Goal: Task Accomplishment & Management: Complete application form

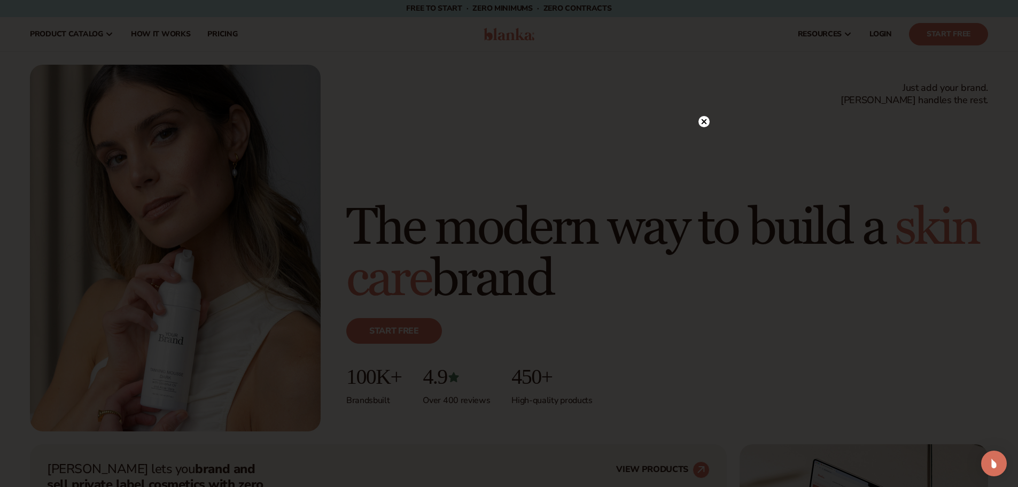
click at [704, 122] on icon at bounding box center [703, 121] width 5 height 5
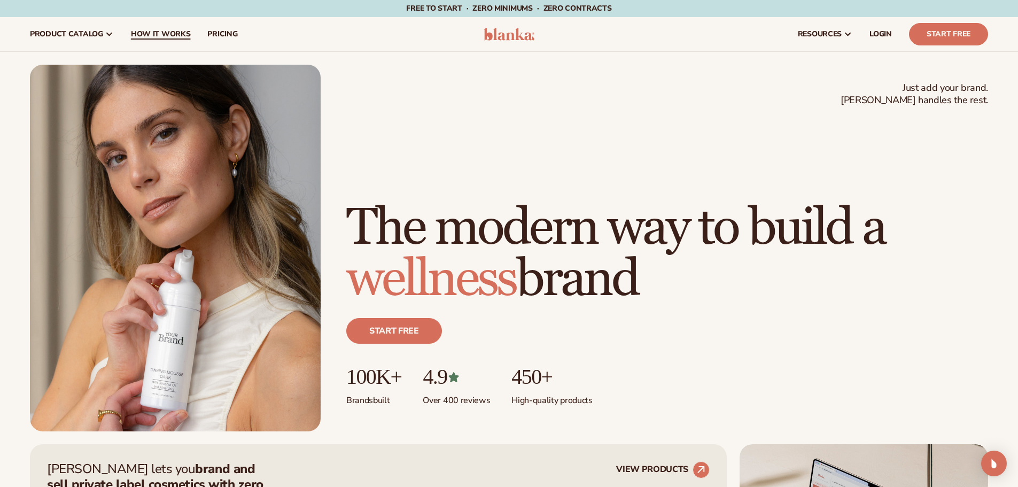
click at [168, 31] on span "How It Works" at bounding box center [161, 34] width 60 height 9
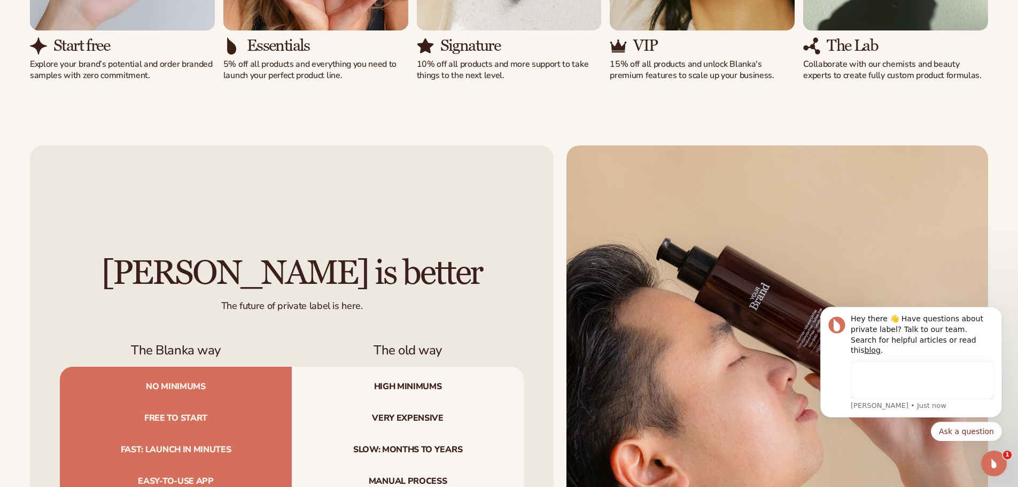
scroll to position [1175, 0]
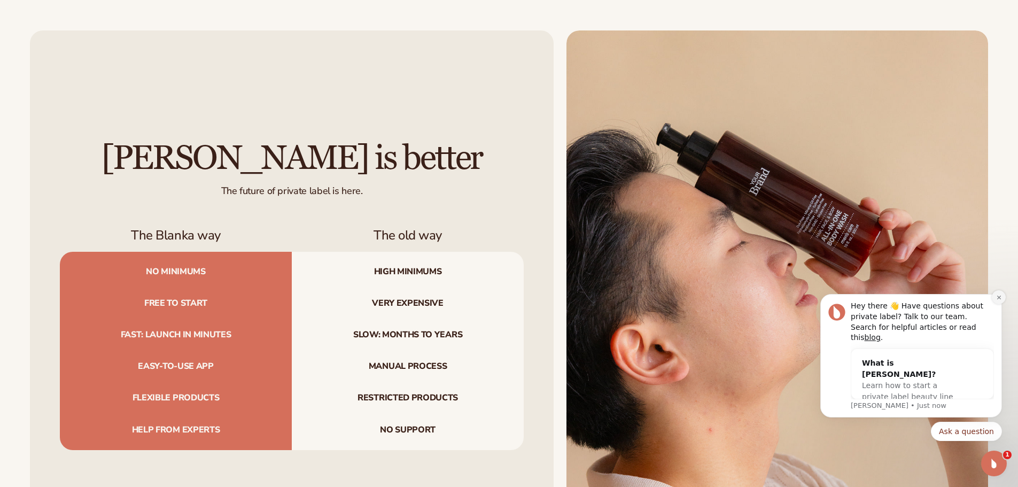
click at [999, 300] on icon "Dismiss notification" at bounding box center [999, 297] width 6 height 6
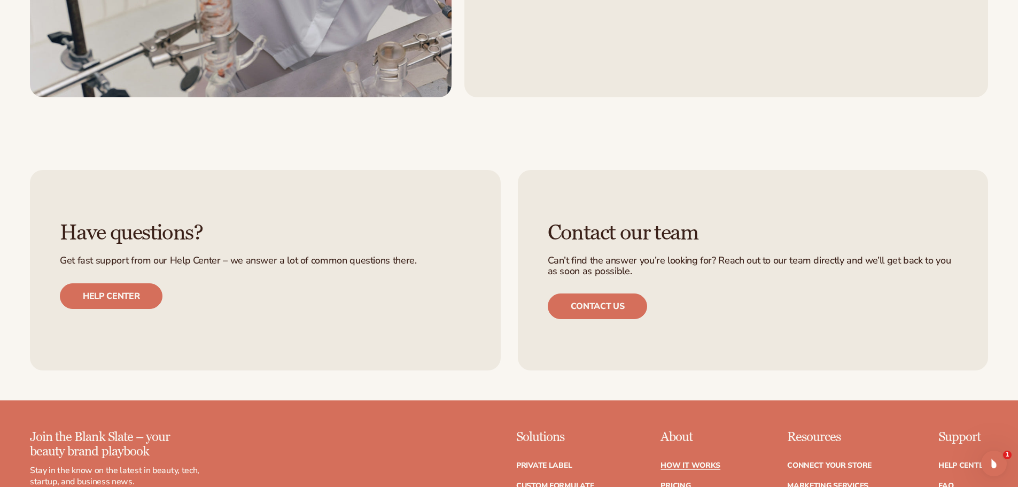
scroll to position [2618, 0]
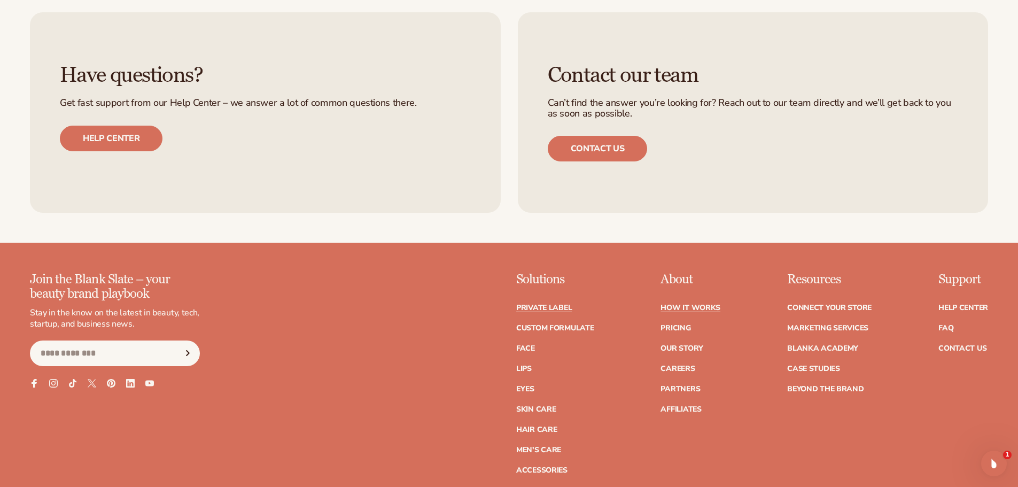
click at [550, 307] on link "Private label" at bounding box center [544, 307] width 56 height 7
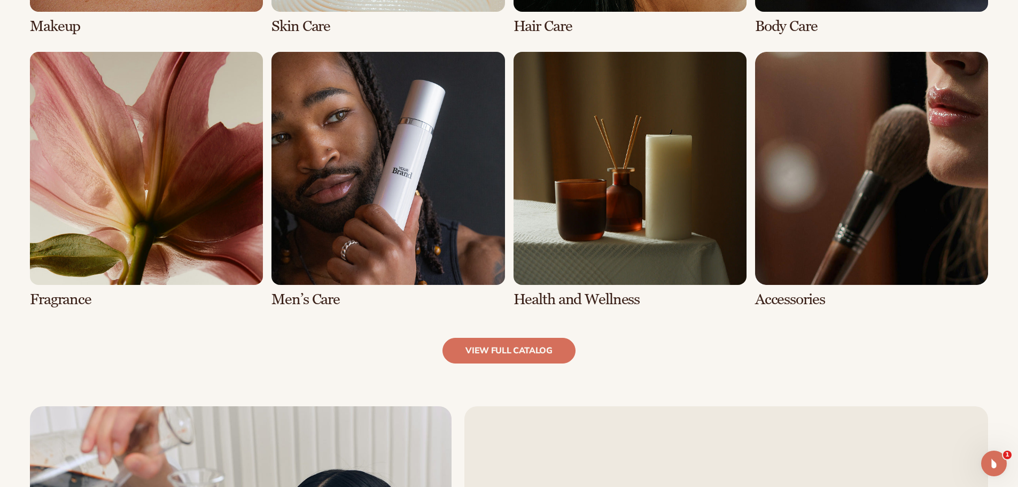
scroll to position [1122, 0]
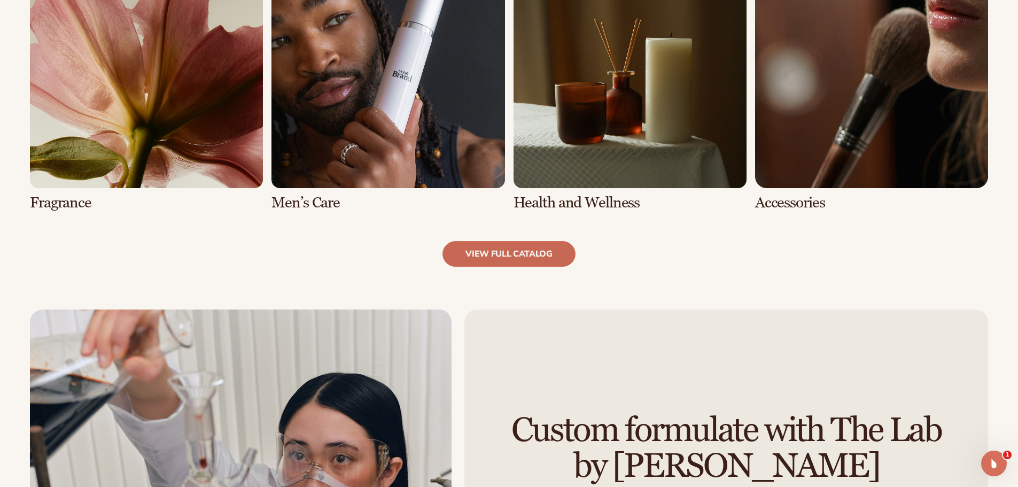
click at [513, 245] on link "view full catalog" at bounding box center [508, 254] width 133 height 26
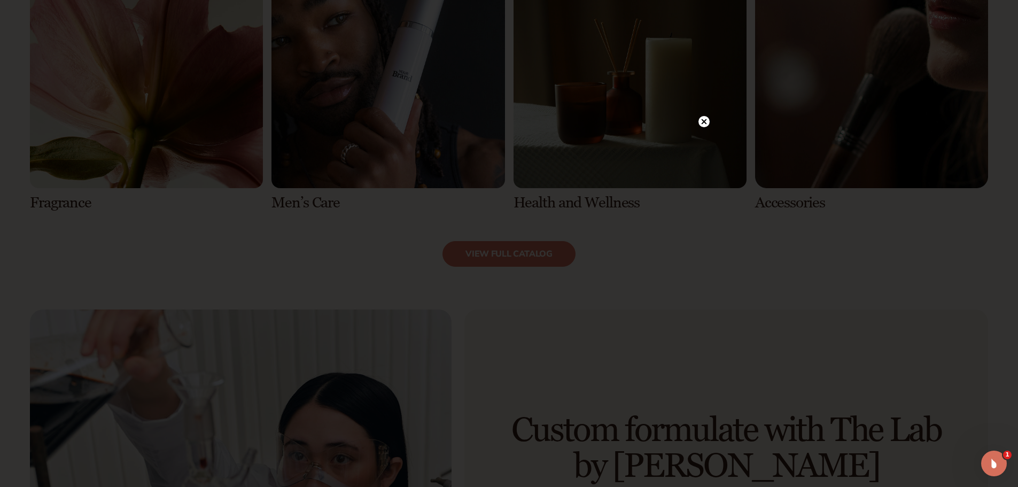
click at [707, 123] on circle at bounding box center [703, 121] width 11 height 11
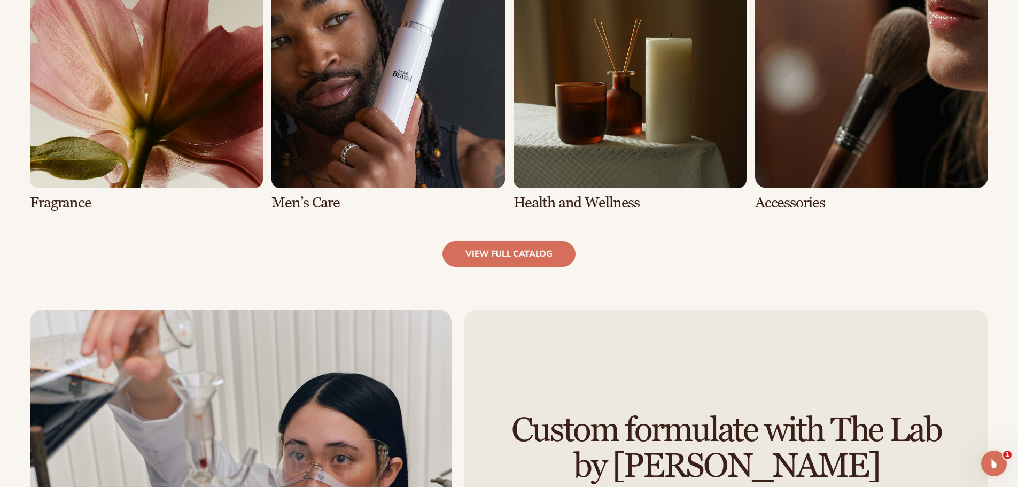
click at [175, 135] on link "5 / 8" at bounding box center [146, 83] width 233 height 256
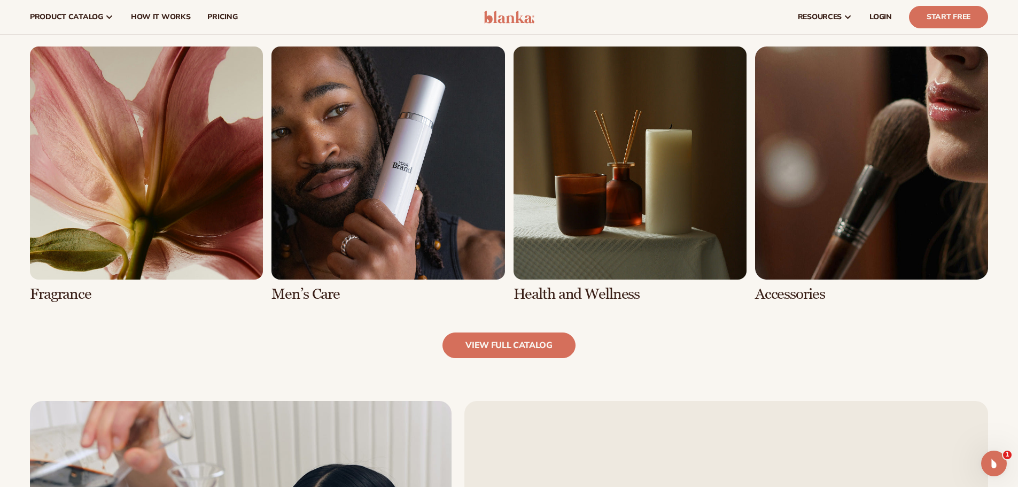
scroll to position [855, 0]
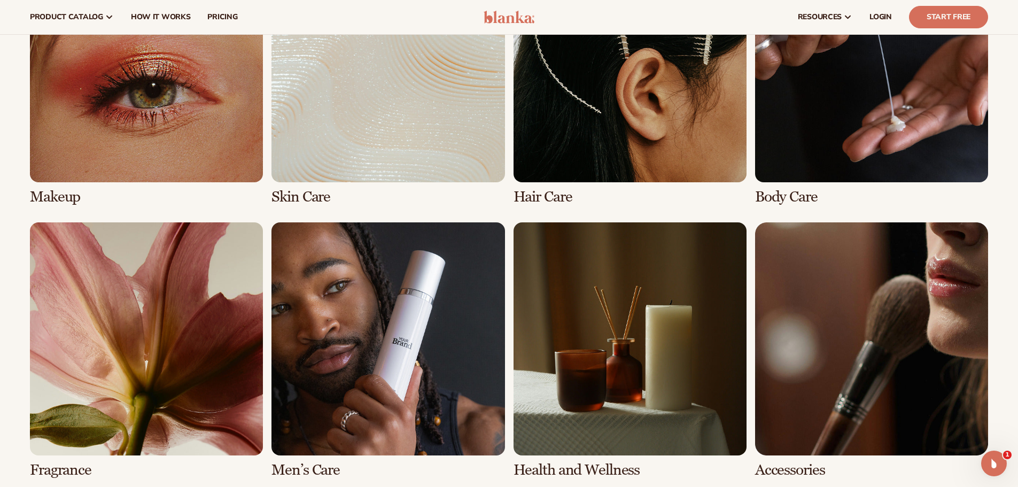
click at [177, 113] on link "1 / 8" at bounding box center [146, 77] width 233 height 256
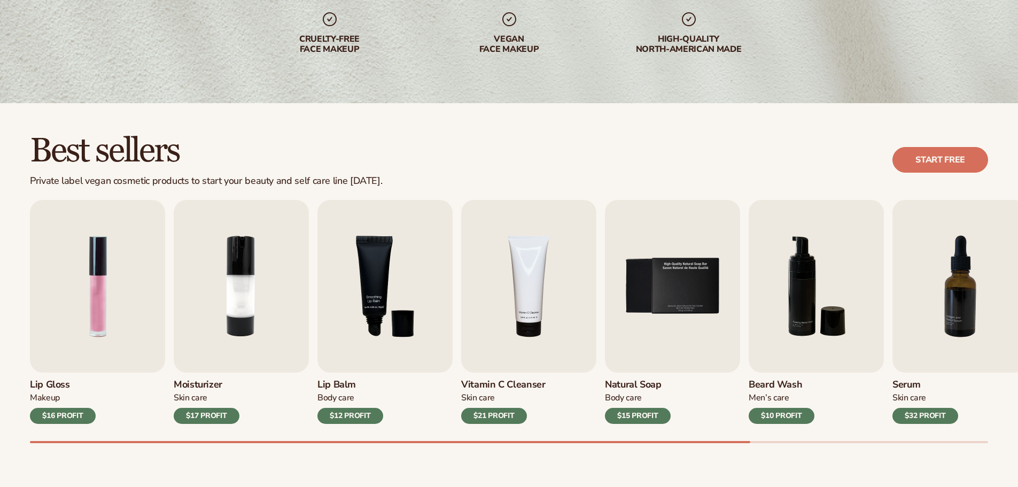
scroll to position [267, 0]
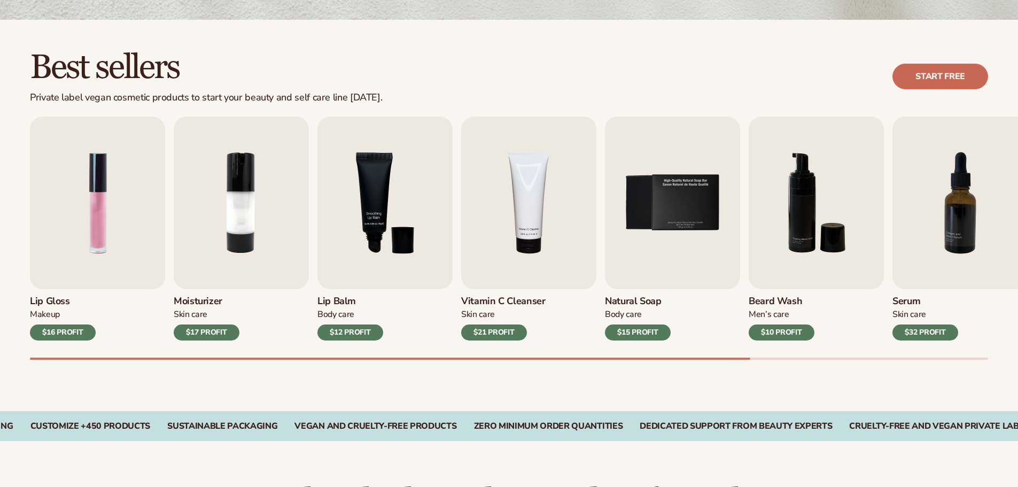
click at [945, 74] on link "Start free" at bounding box center [940, 77] width 96 height 26
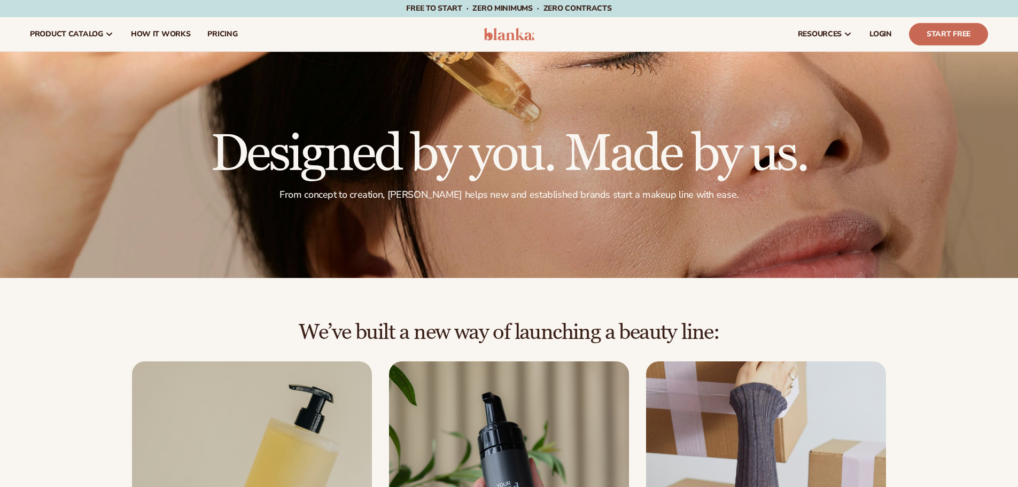
click at [924, 24] on link "Start Free" at bounding box center [948, 34] width 79 height 22
